Goal: Task Accomplishment & Management: Use online tool/utility

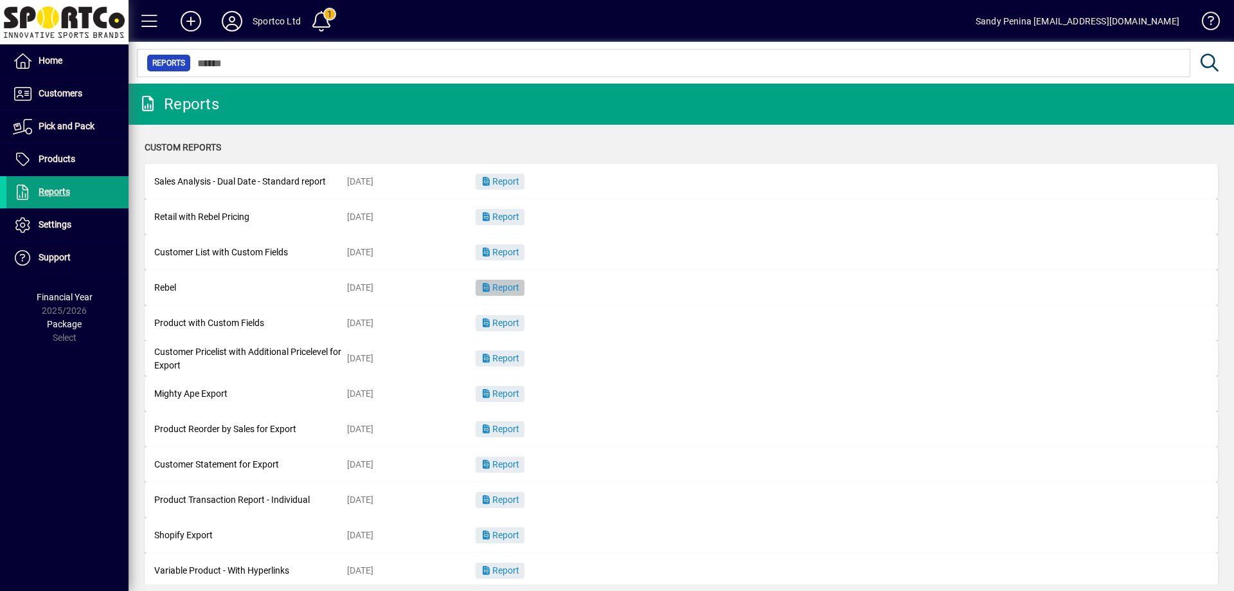
click at [518, 289] on span "Report" at bounding box center [500, 287] width 39 height 10
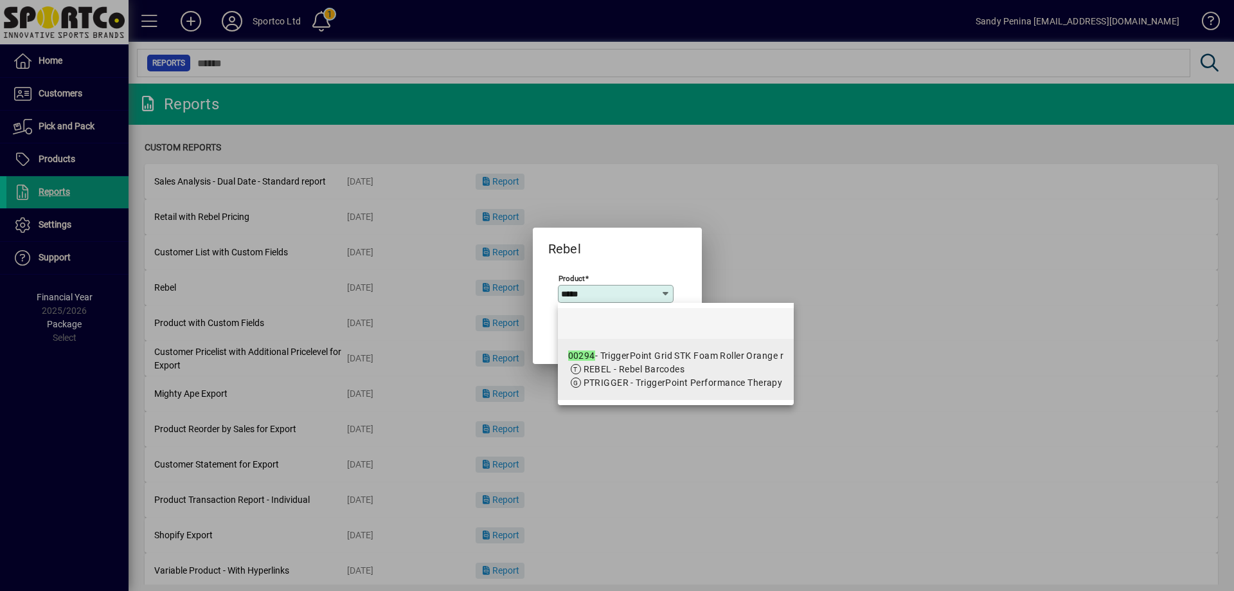
click at [646, 366] on span "REBEL - Rebel Barcodes" at bounding box center [635, 369] width 102 height 10
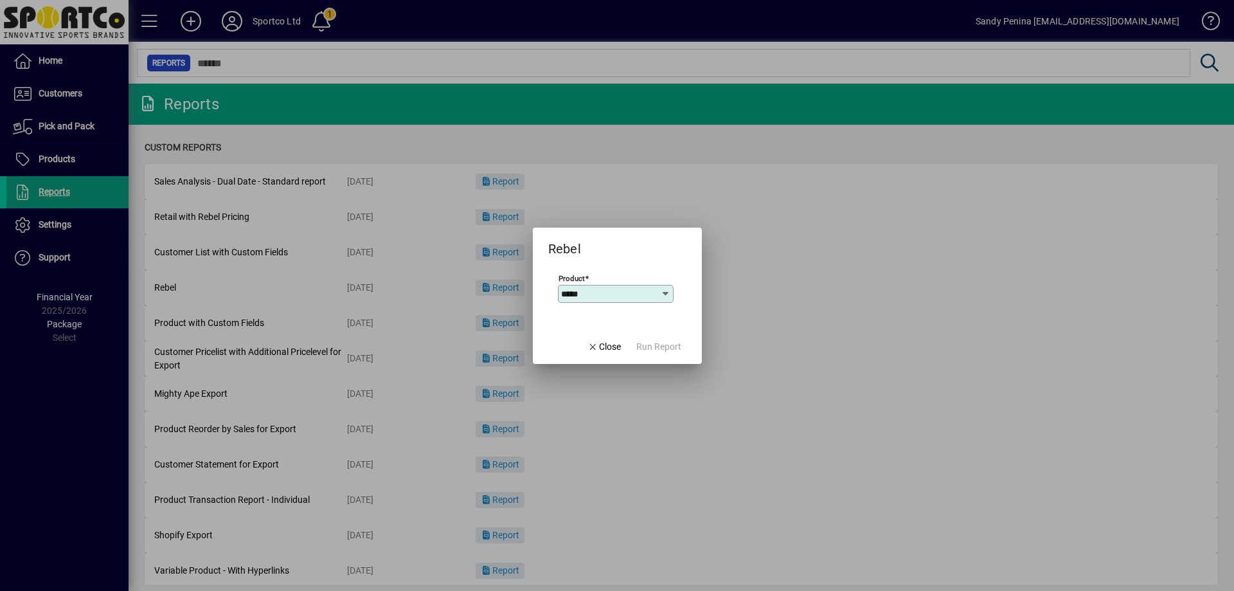
type input "**********"
click at [660, 351] on span "Run Report" at bounding box center [659, 347] width 45 height 14
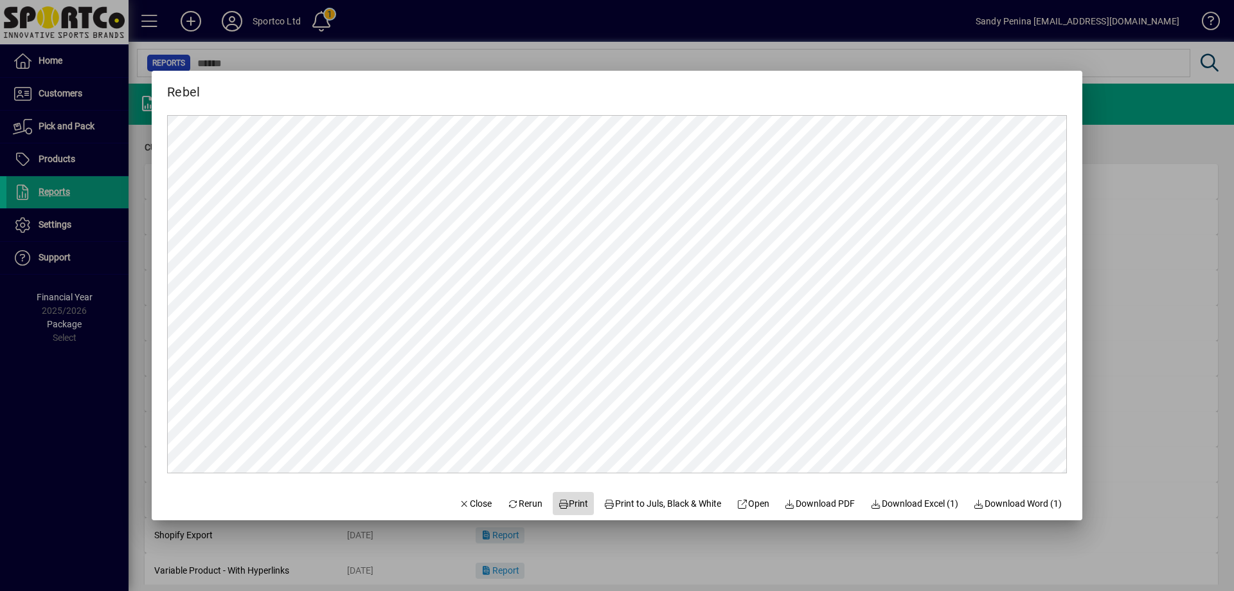
click at [563, 505] on span "Print" at bounding box center [573, 504] width 31 height 14
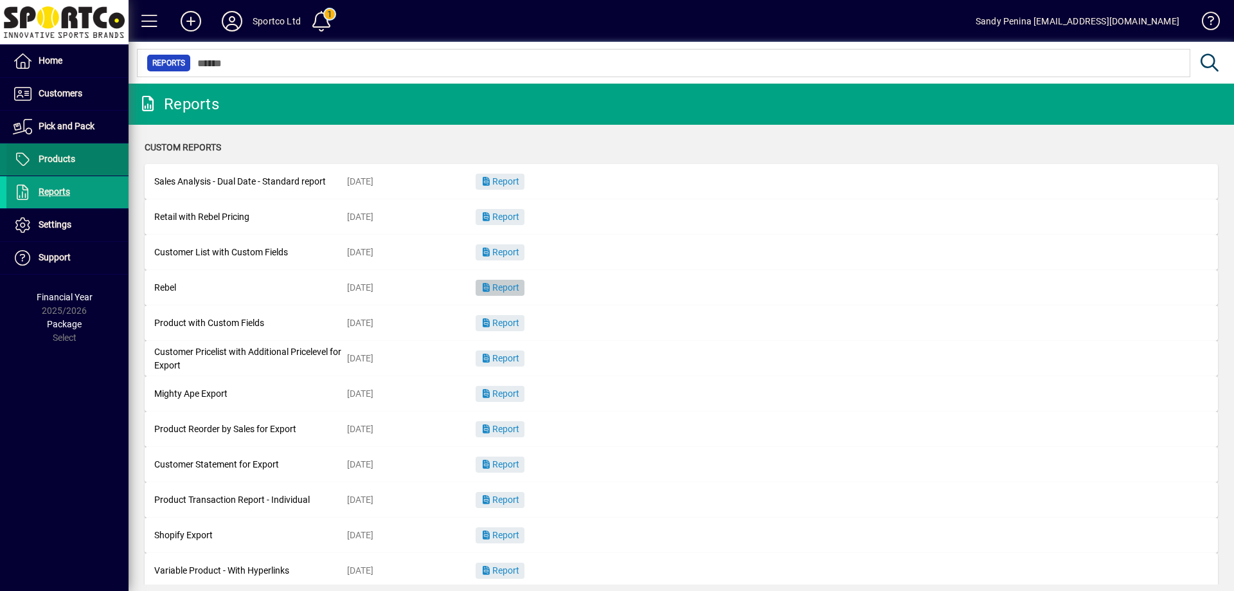
click at [60, 167] on span "Products" at bounding box center [40, 159] width 69 height 15
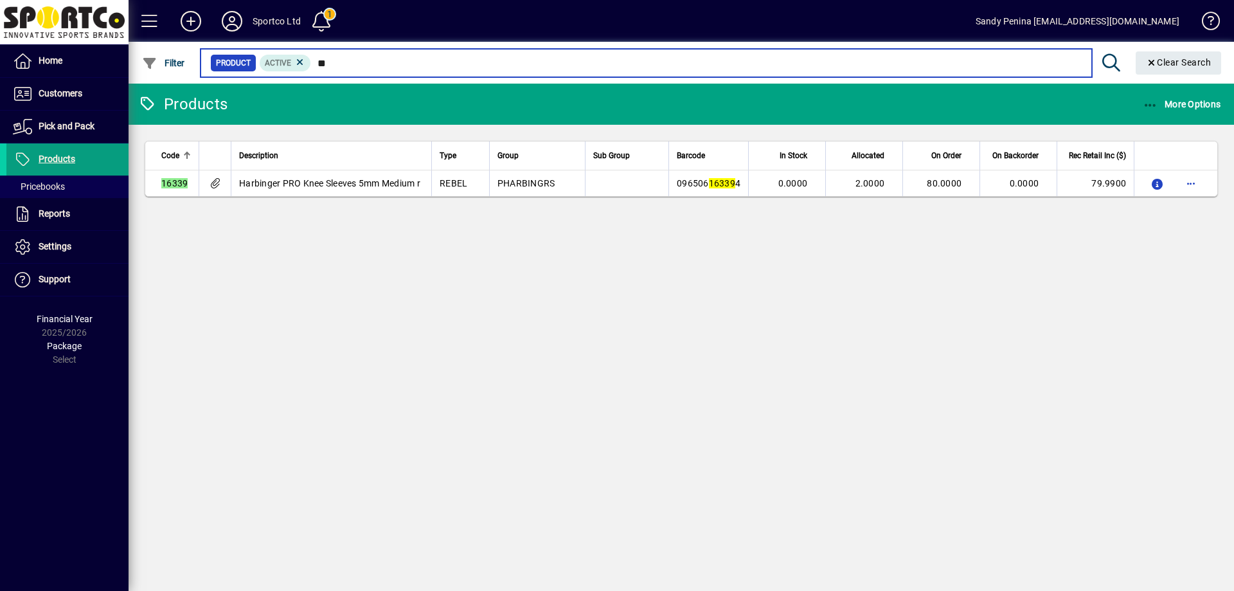
type input "*"
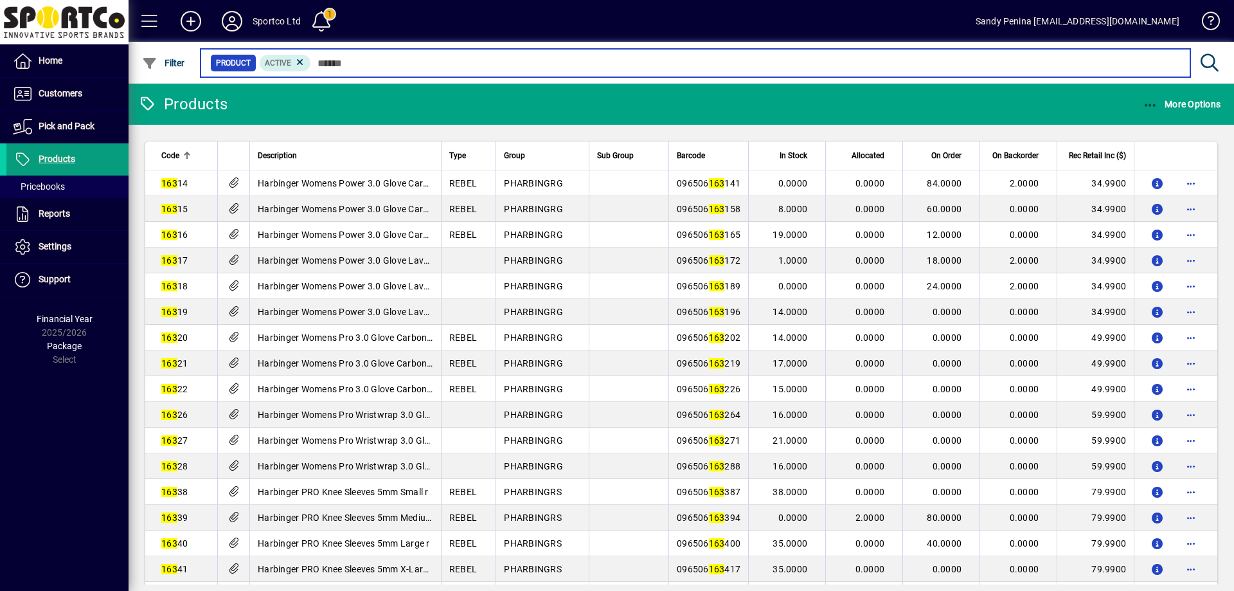
type input "*"
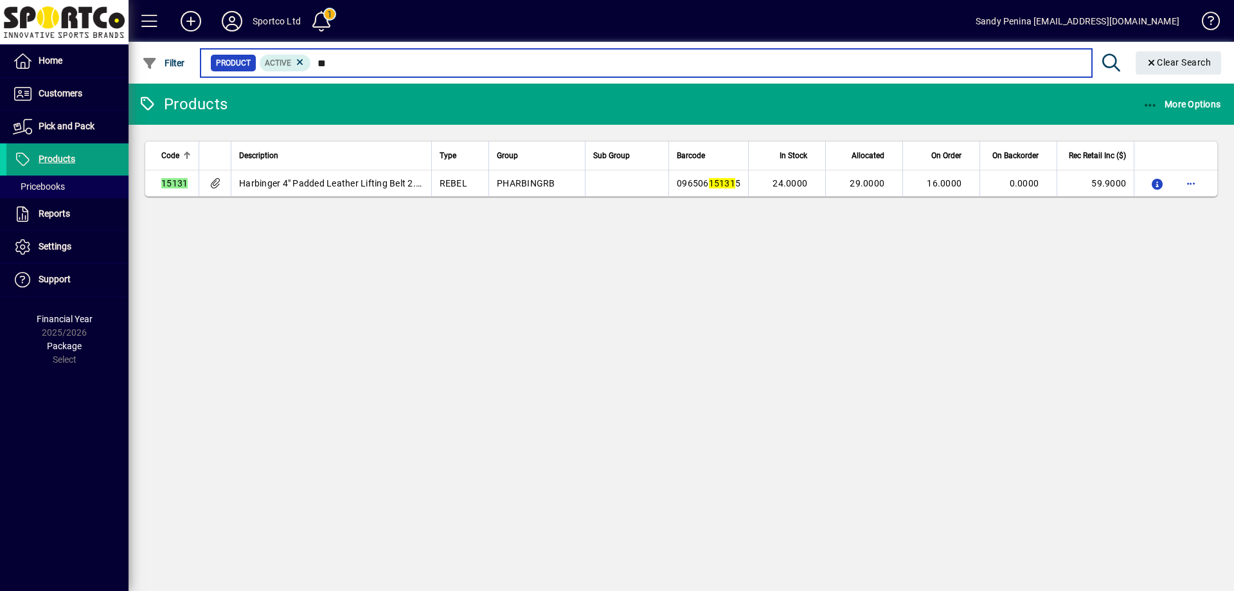
type input "*"
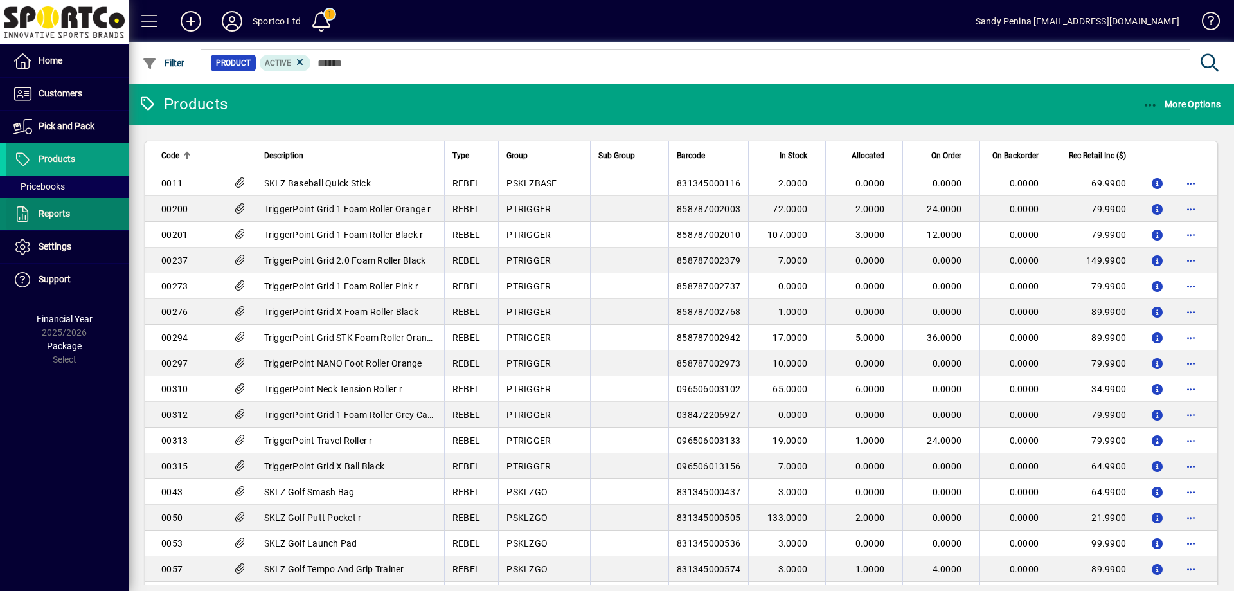
click at [55, 206] on span "Reports" at bounding box center [38, 213] width 64 height 15
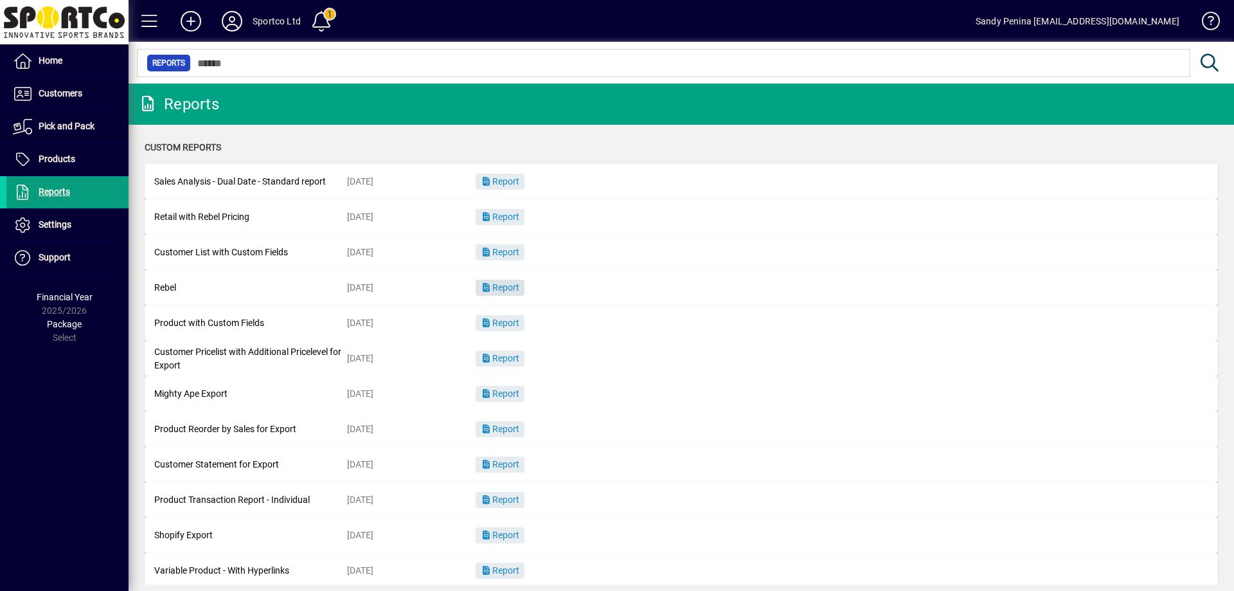
click at [514, 290] on span "Report" at bounding box center [500, 287] width 39 height 10
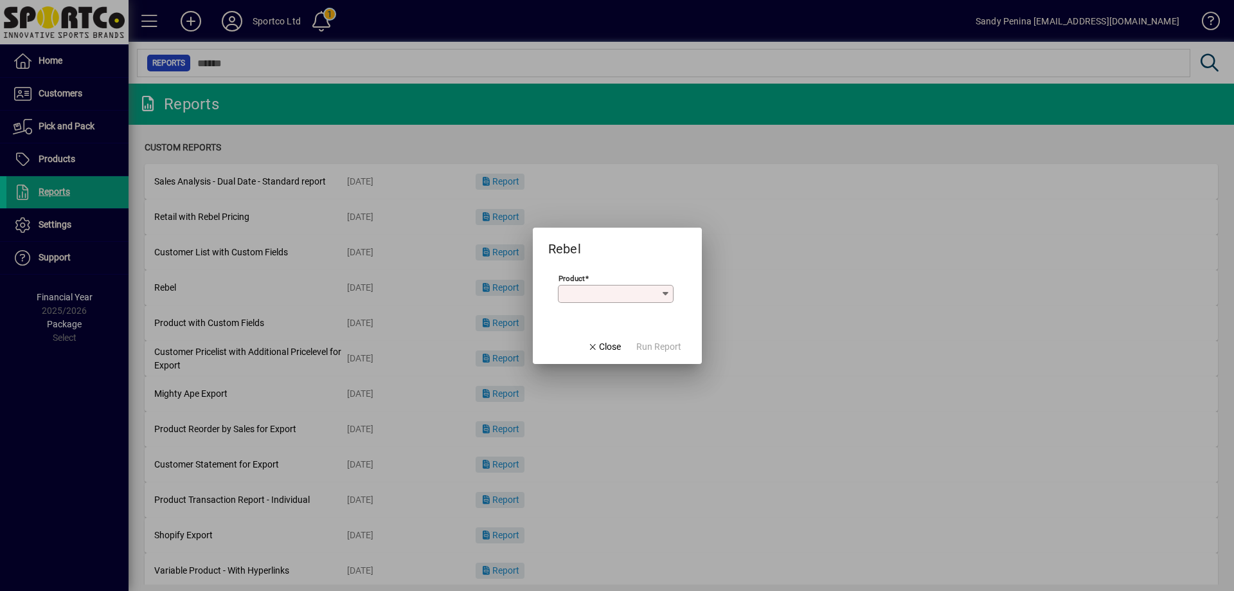
click at [609, 289] on input "Product" at bounding box center [611, 294] width 100 height 10
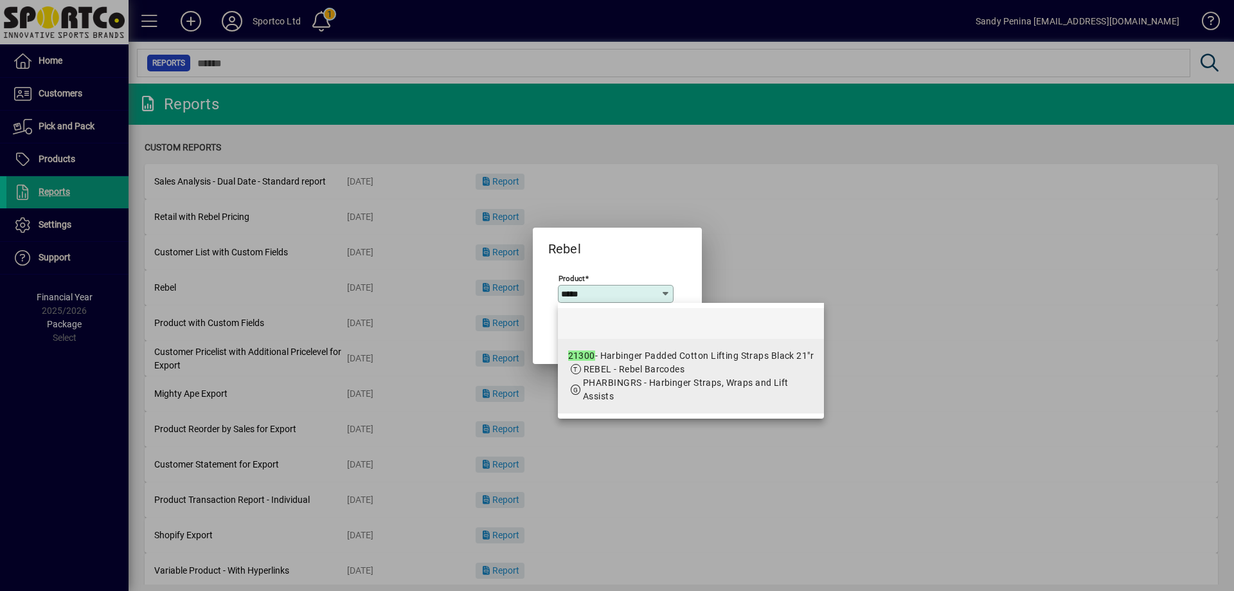
click at [627, 377] on span "PHARBINGRS - Harbinger Straps, Wraps and Lift Assists" at bounding box center [686, 389] width 206 height 24
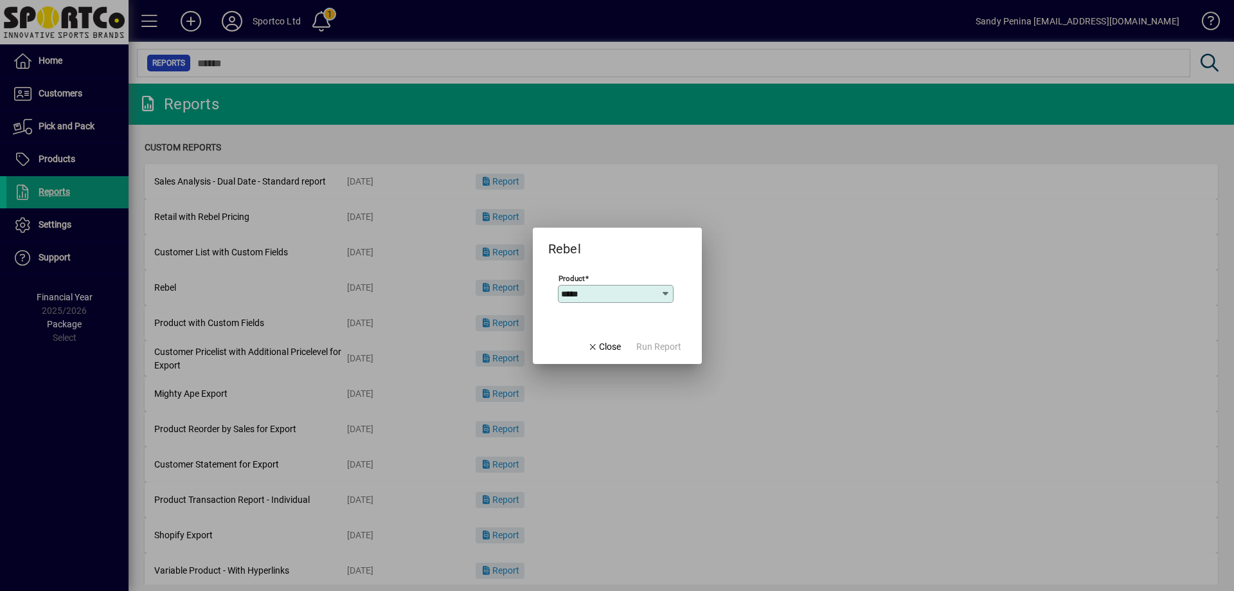
type input "**********"
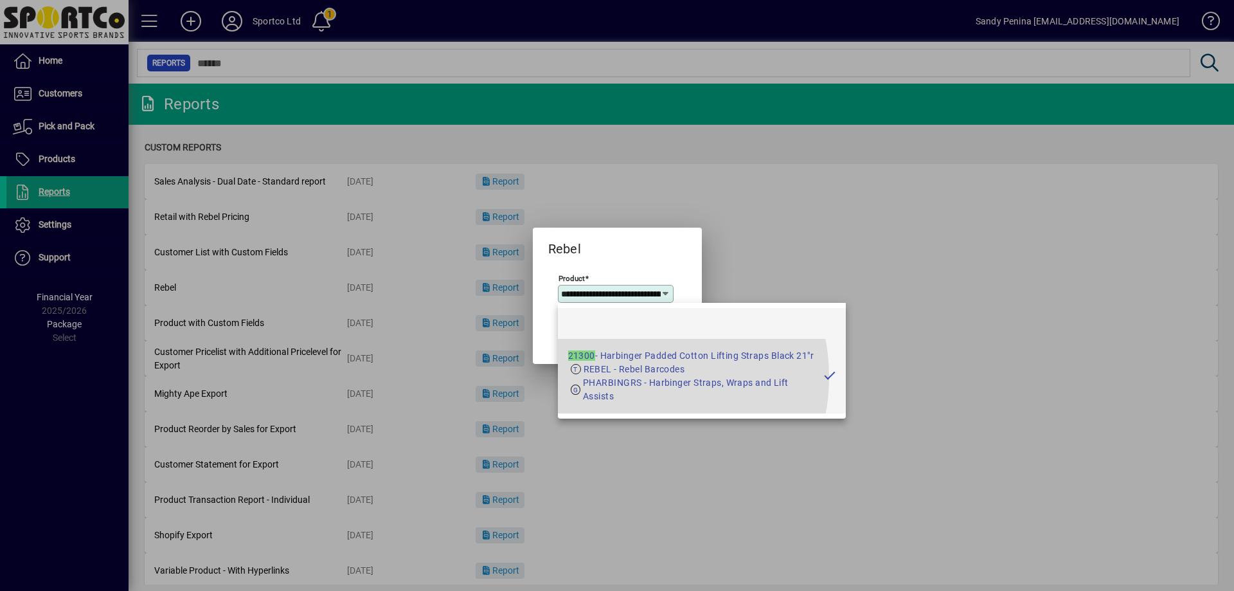
scroll to position [0, 143]
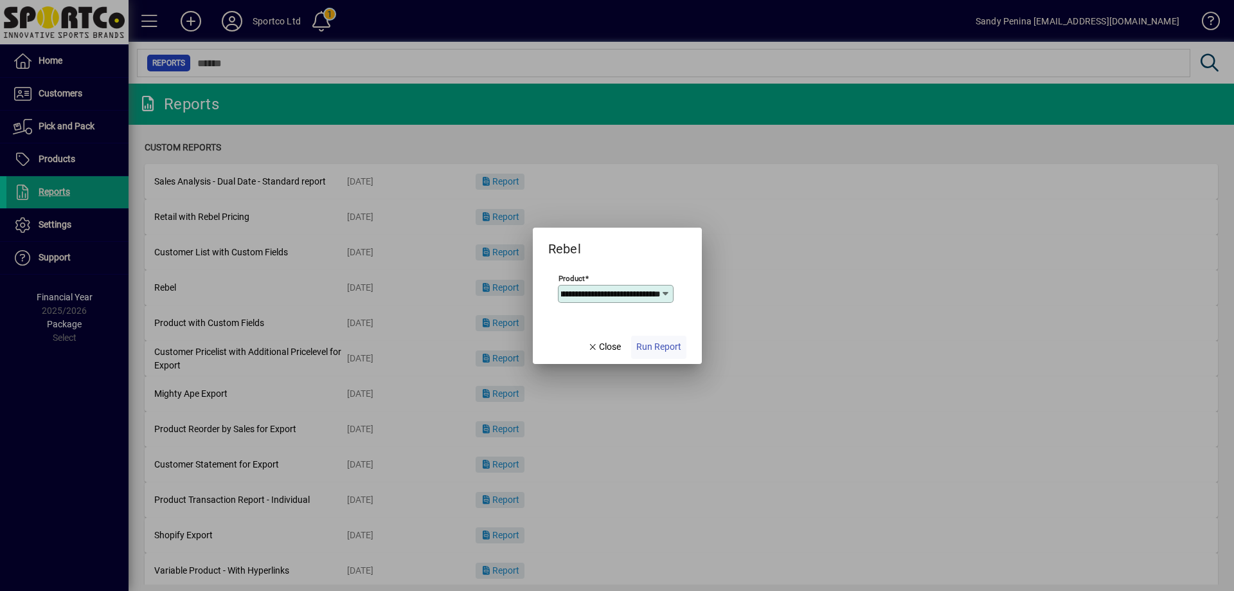
click at [669, 348] on span "Run Report" at bounding box center [659, 347] width 45 height 14
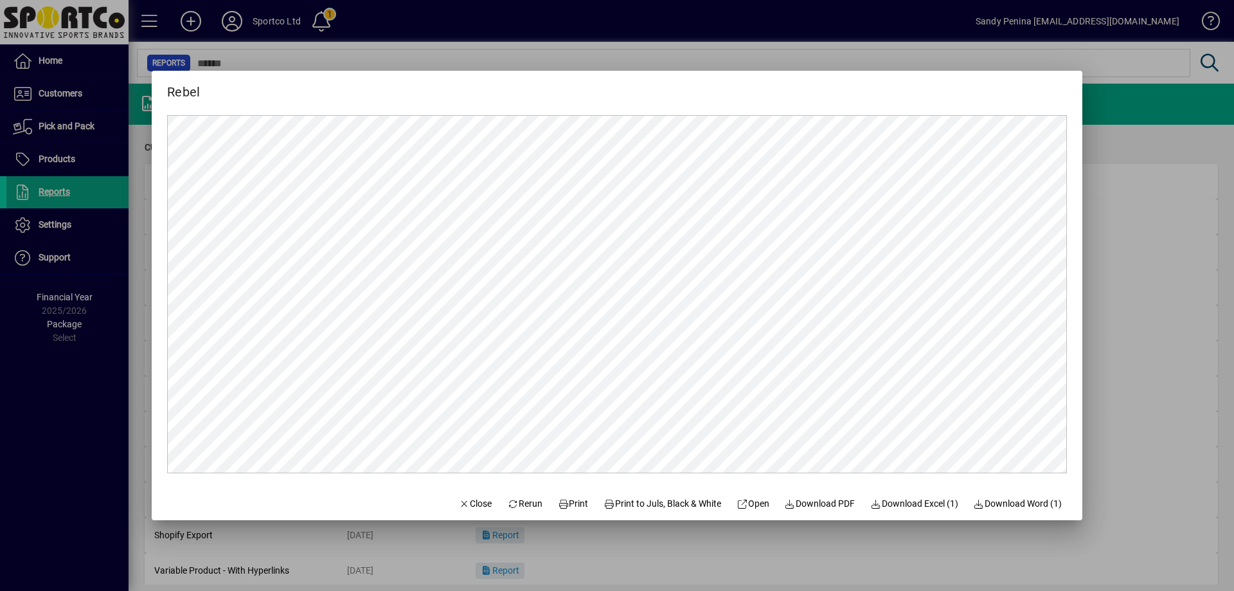
scroll to position [0, 0]
click at [574, 511] on span at bounding box center [573, 503] width 41 height 31
click at [459, 507] on span "Close" at bounding box center [475, 504] width 33 height 14
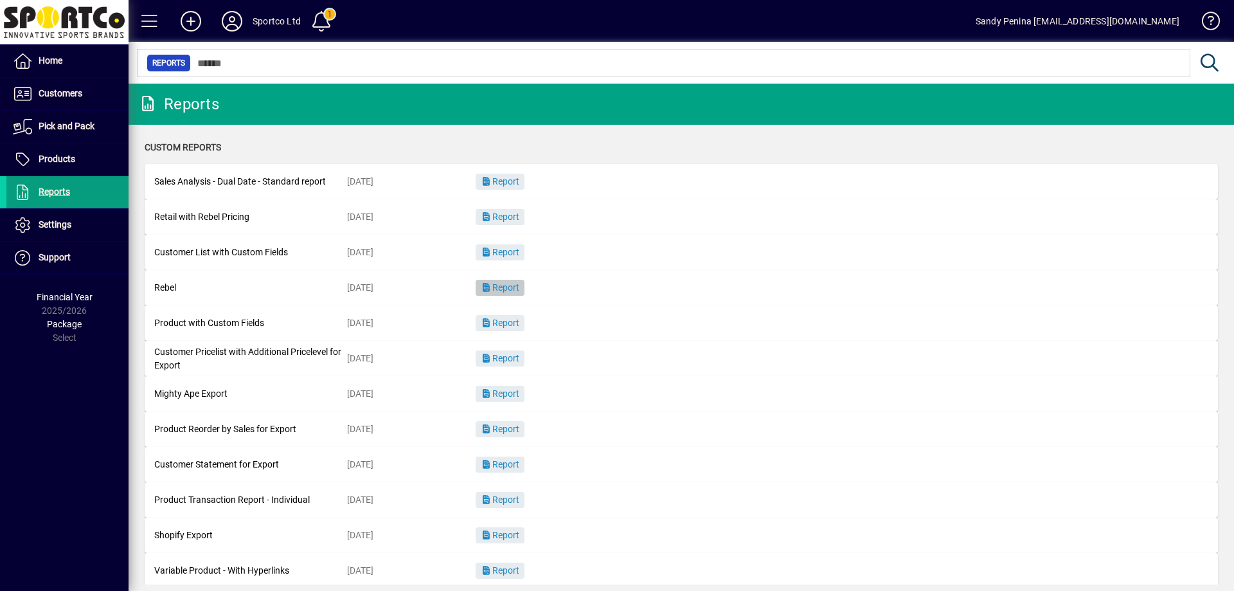
click at [484, 291] on icon "button" at bounding box center [487, 287] width 12 height 9
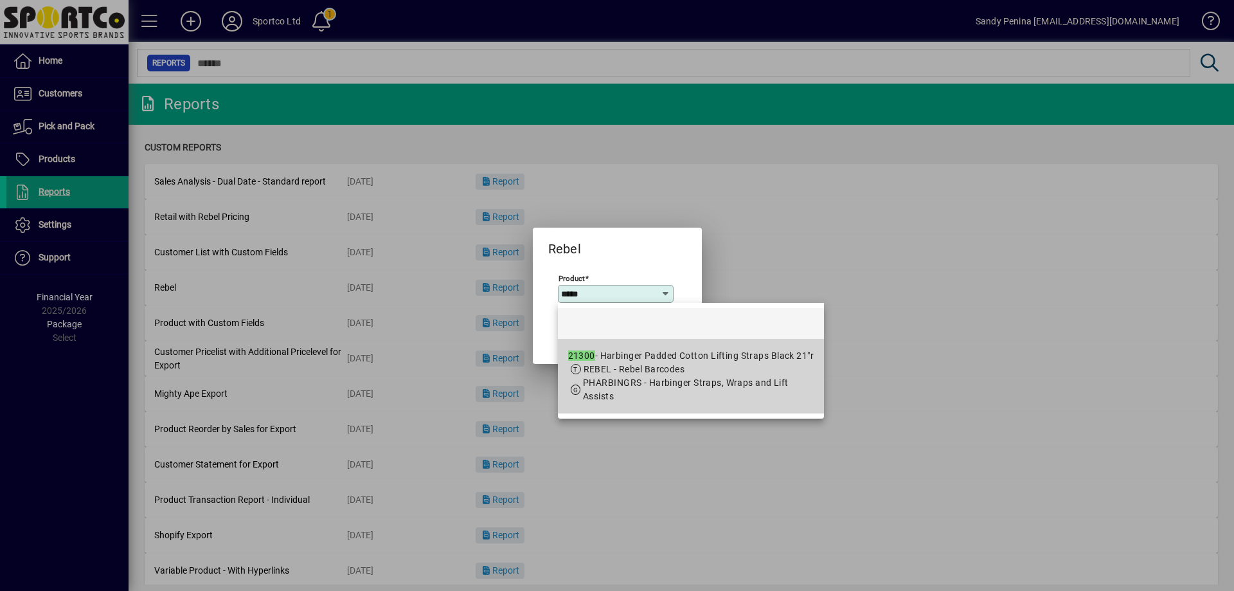
click at [664, 367] on span "REBEL - Rebel Barcodes" at bounding box center [635, 369] width 102 height 10
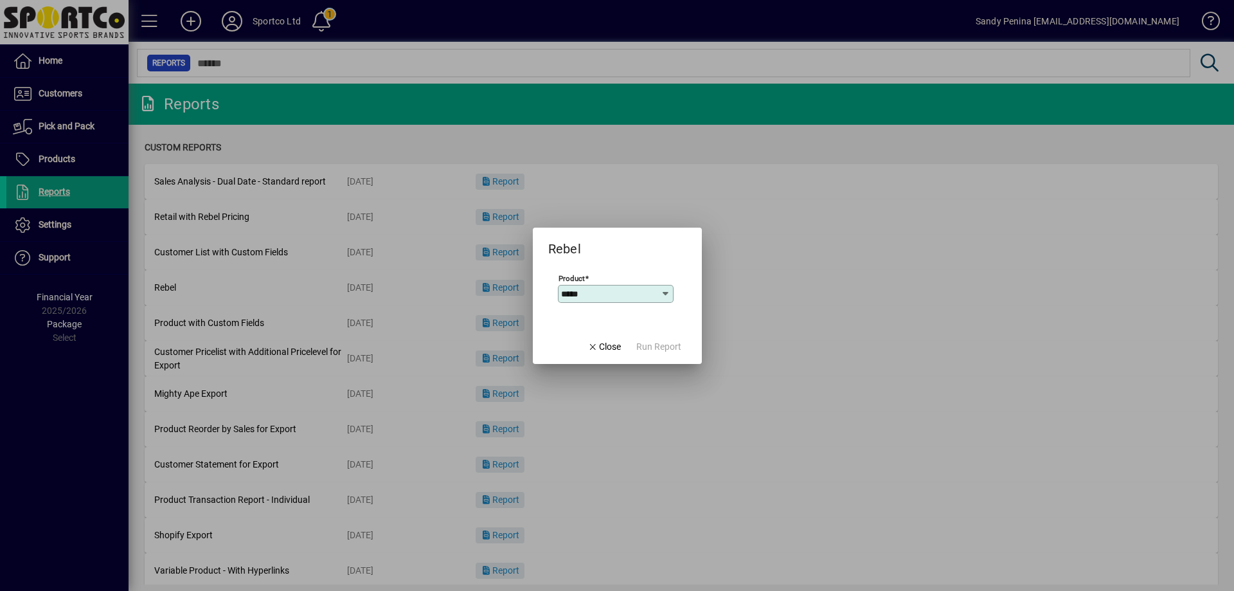
type input "**********"
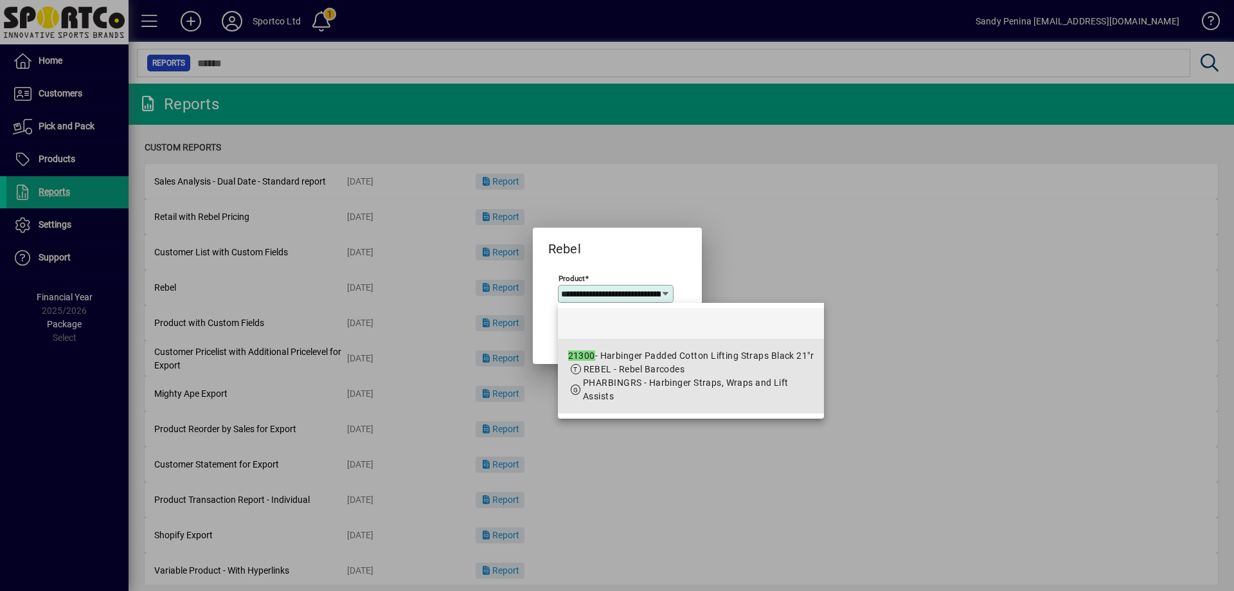
scroll to position [0, 143]
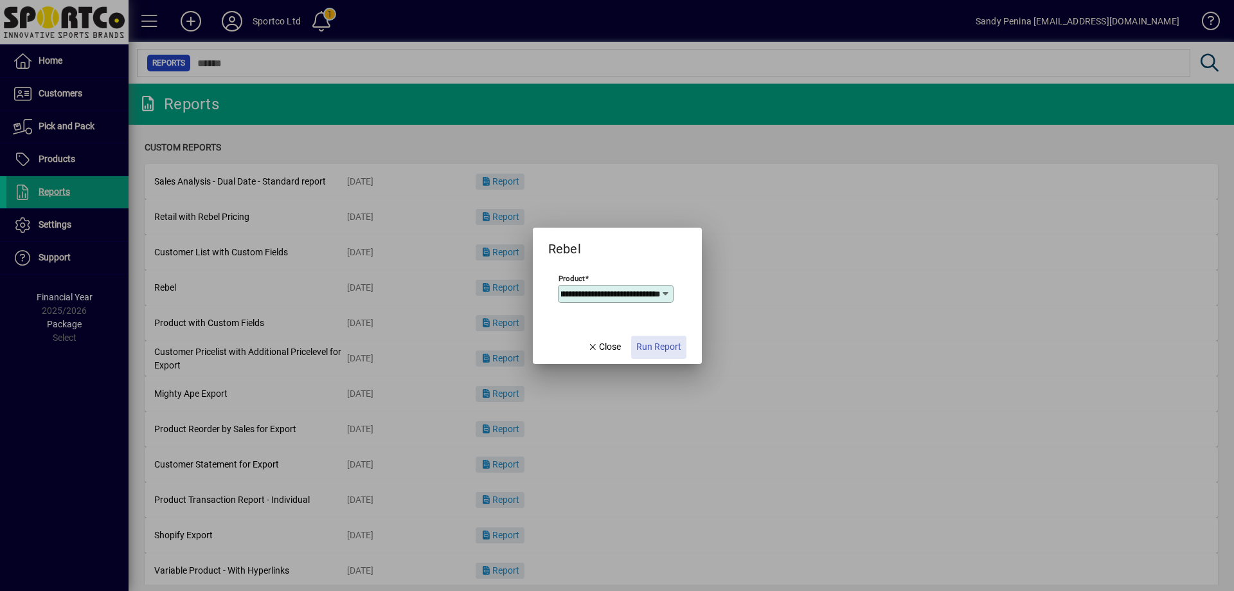
click at [664, 341] on span "Run Report" at bounding box center [659, 347] width 45 height 14
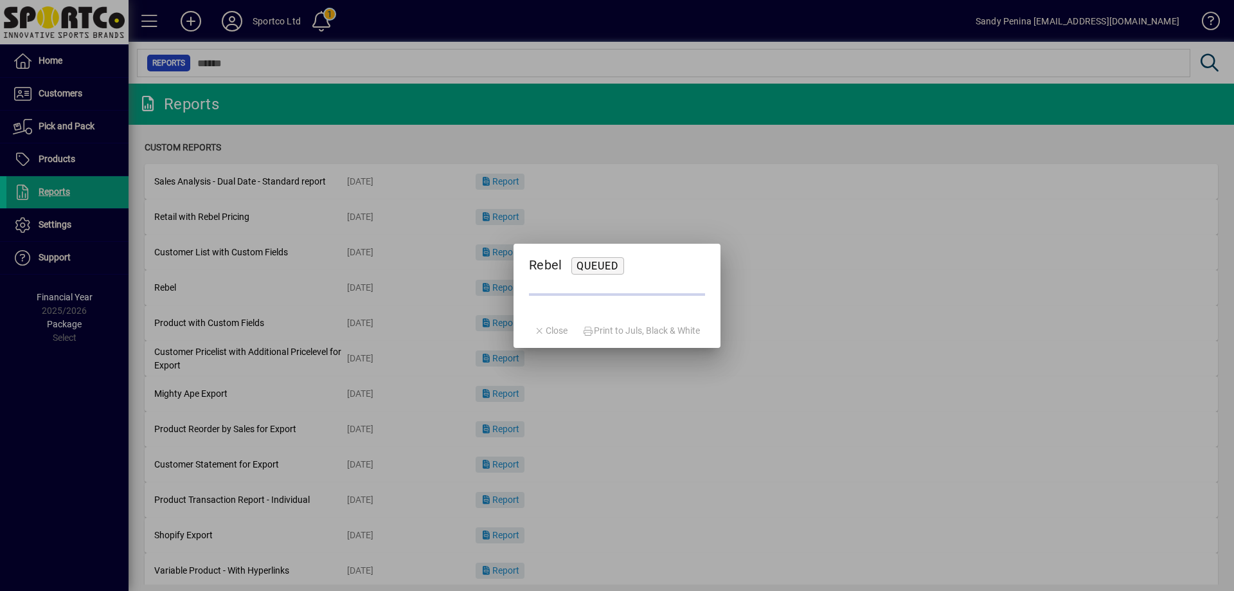
click at [574, 186] on div at bounding box center [617, 295] width 1234 height 591
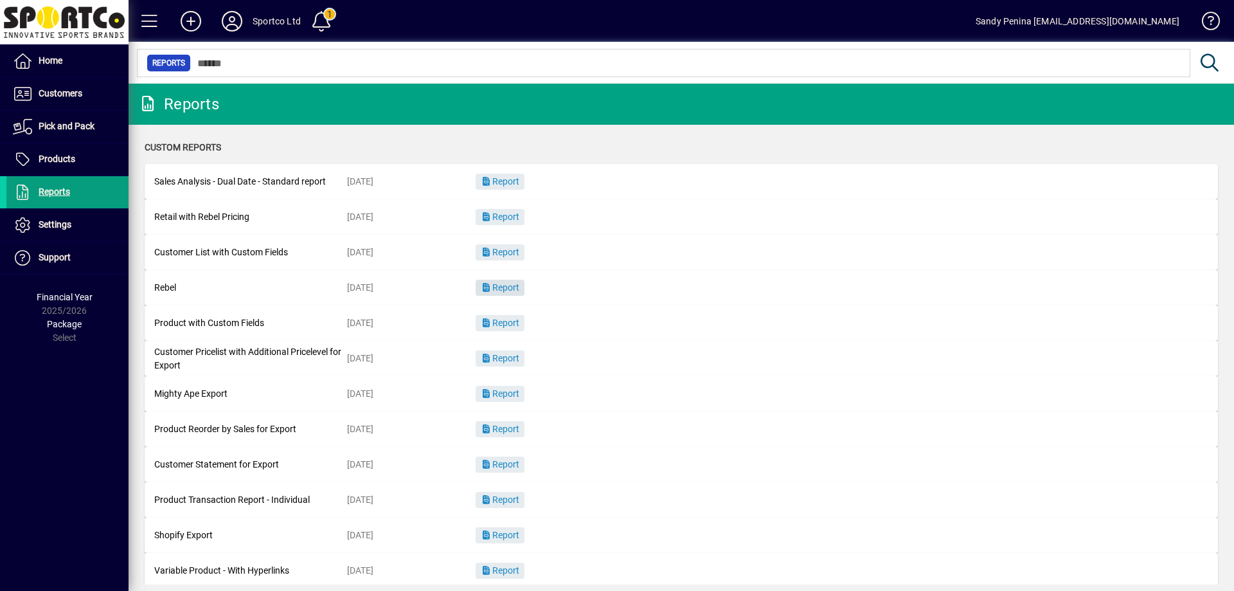
click at [489, 287] on icon "button" at bounding box center [487, 287] width 12 height 9
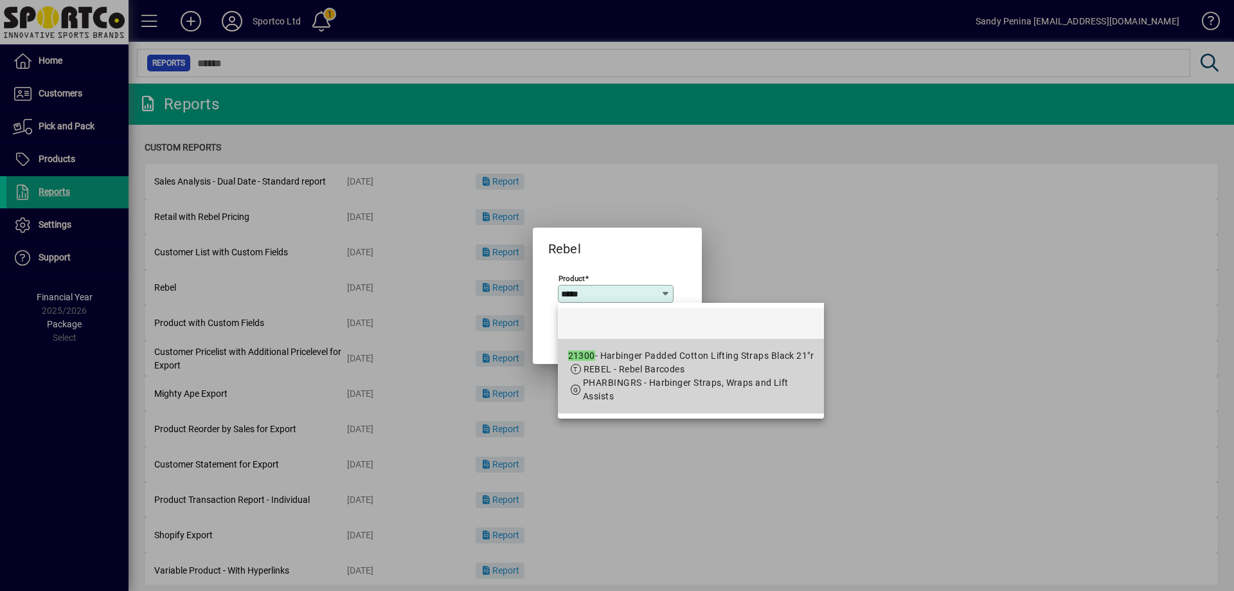
click at [644, 377] on span "PHARBINGRS - Harbinger Straps, Wraps and Lift Assists" at bounding box center [686, 389] width 206 height 24
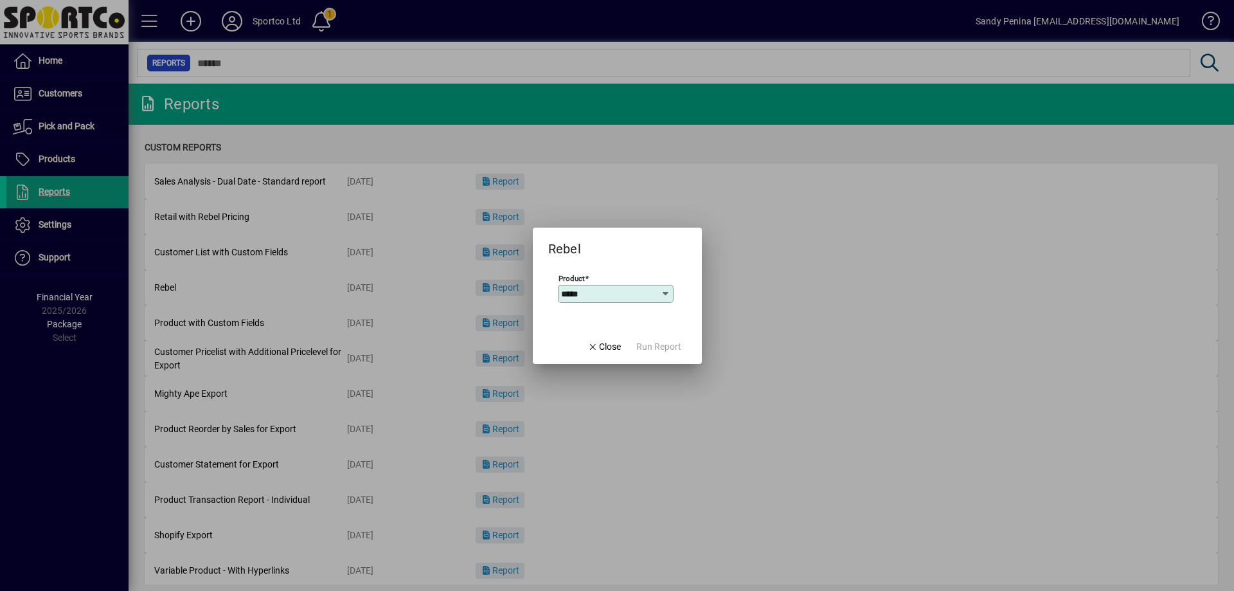
type input "**********"
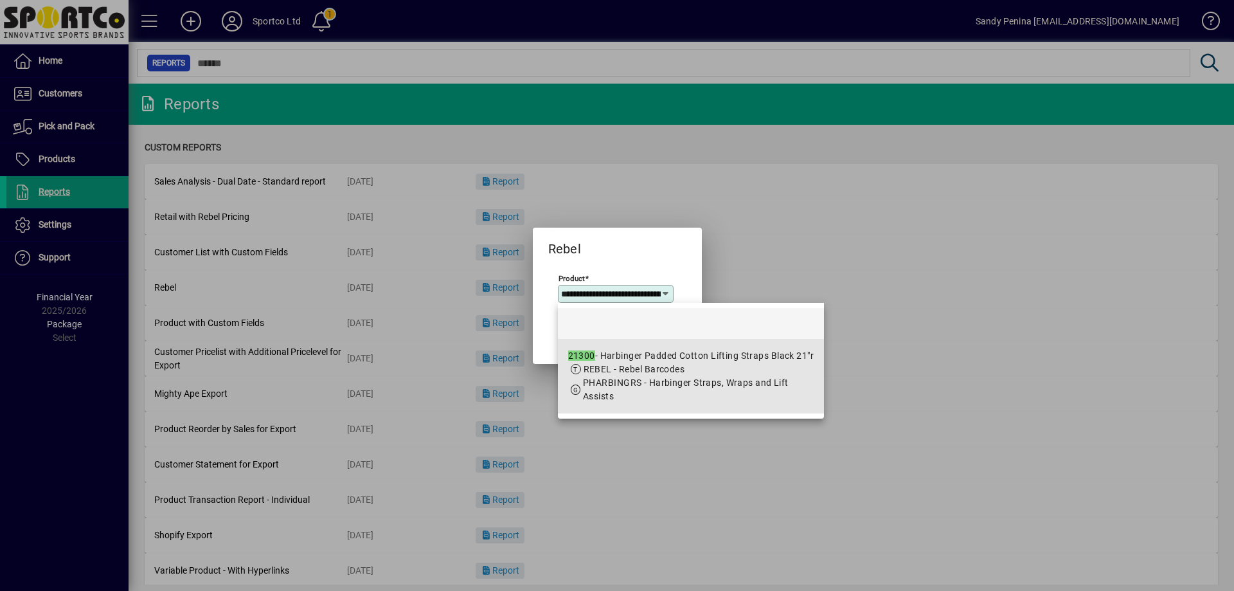
scroll to position [0, 143]
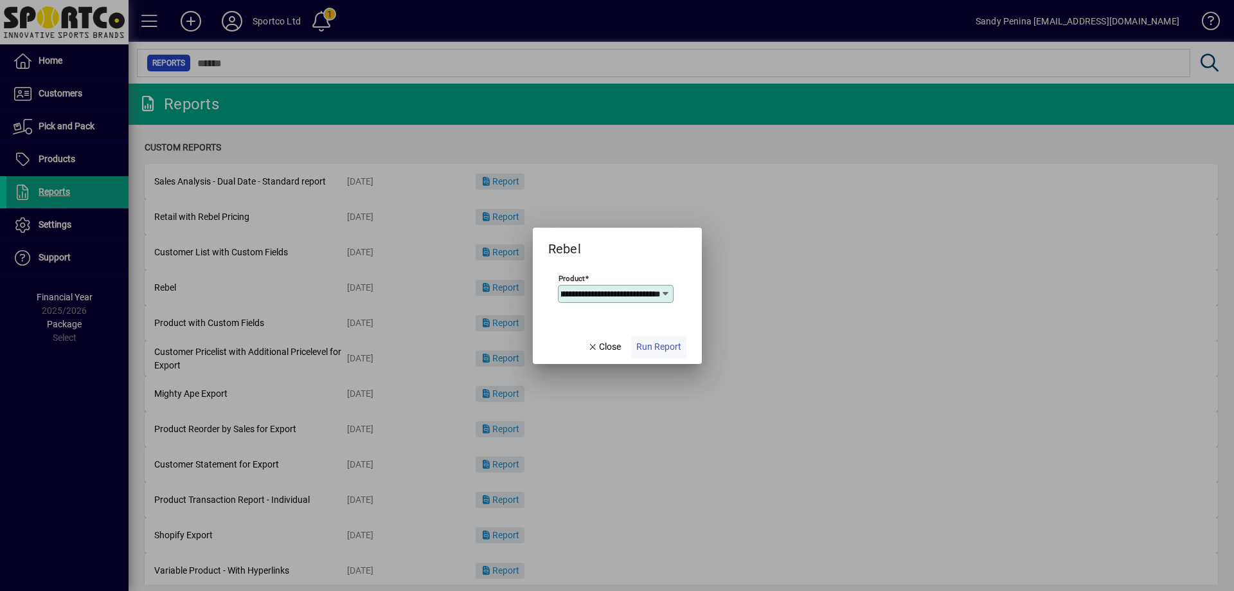
click at [660, 355] on span "button" at bounding box center [658, 347] width 55 height 31
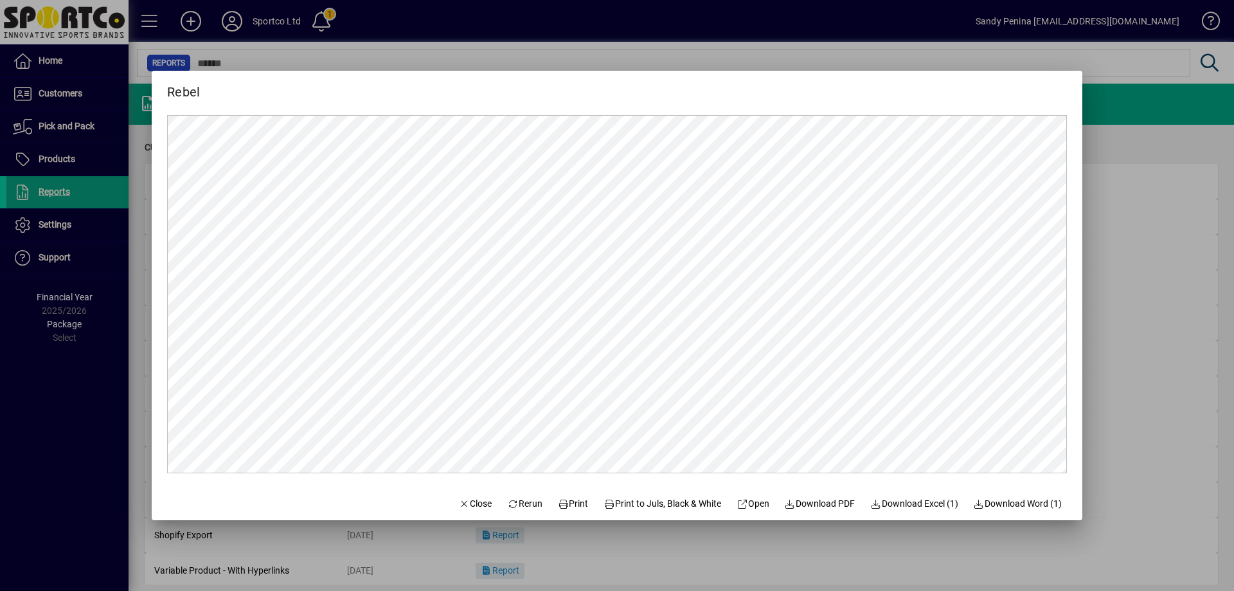
scroll to position [0, 0]
click at [563, 516] on span at bounding box center [573, 503] width 41 height 31
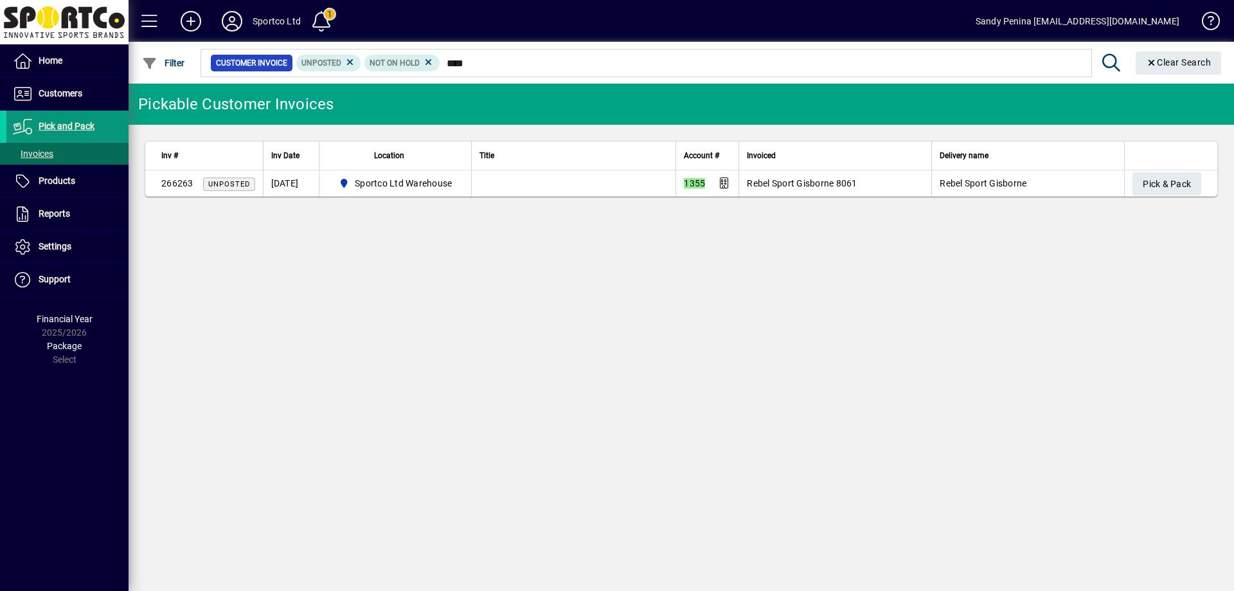
type input "****"
click at [41, 130] on span "Pick and Pack" at bounding box center [67, 126] width 56 height 10
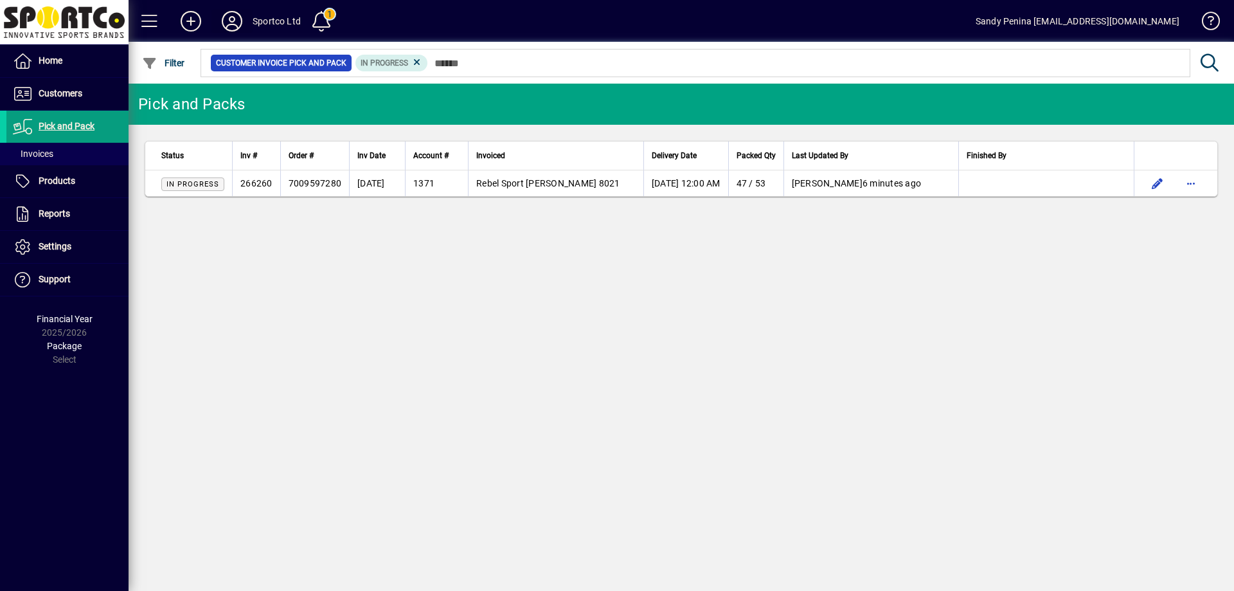
click at [235, 28] on icon at bounding box center [232, 21] width 26 height 21
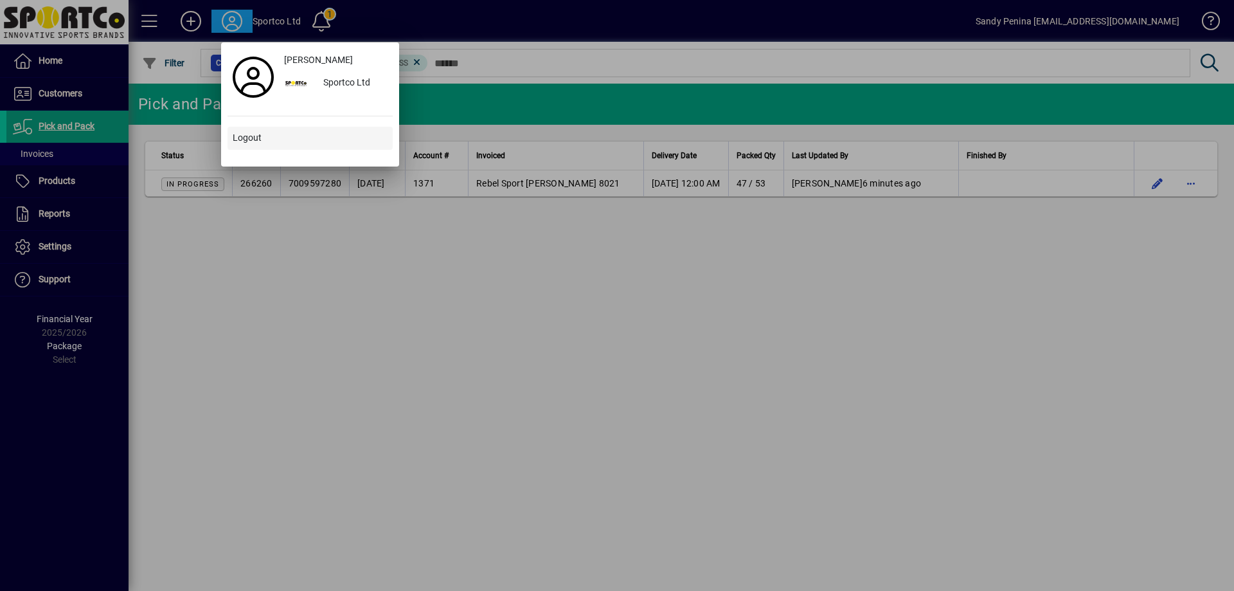
click at [247, 130] on span at bounding box center [310, 138] width 165 height 31
